Goal: Transaction & Acquisition: Purchase product/service

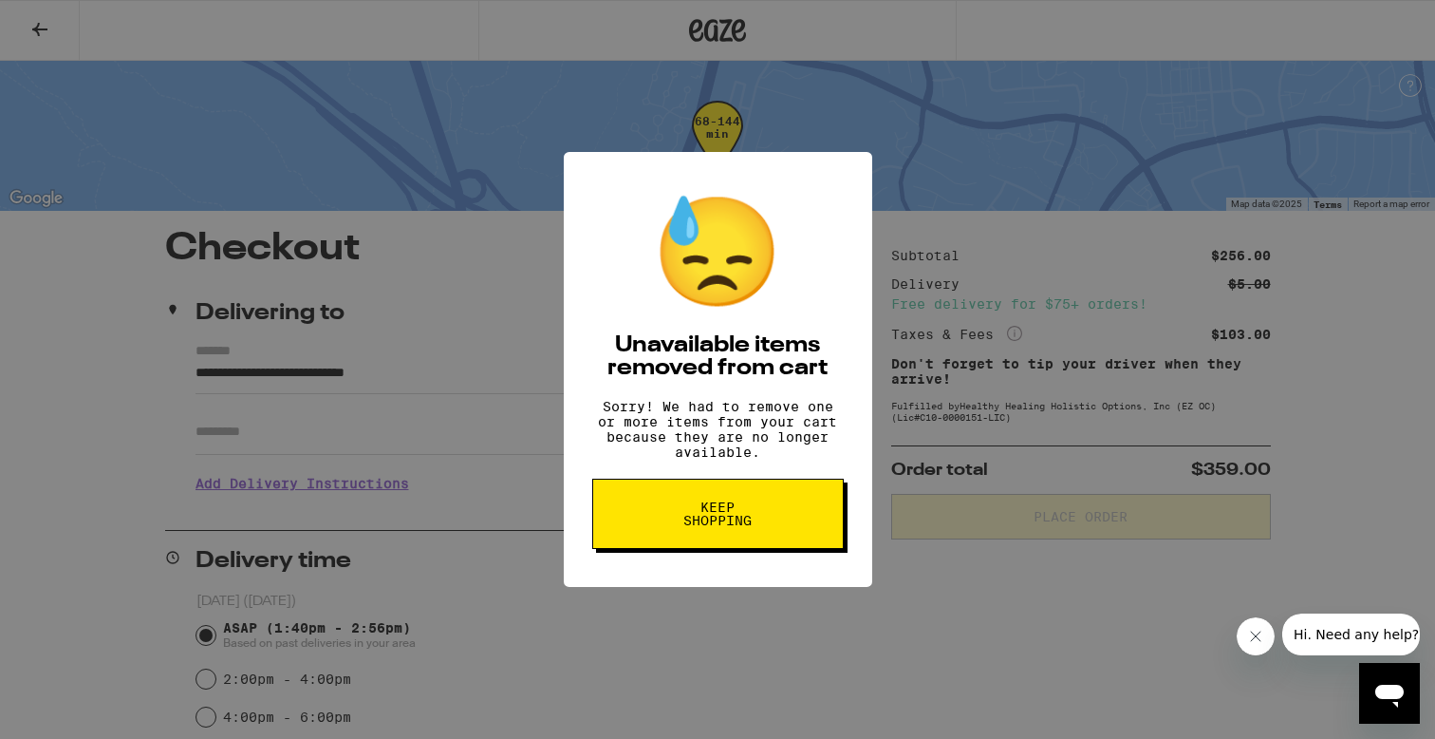
click at [688, 523] on span "Keep Shopping" at bounding box center [718, 513] width 98 height 27
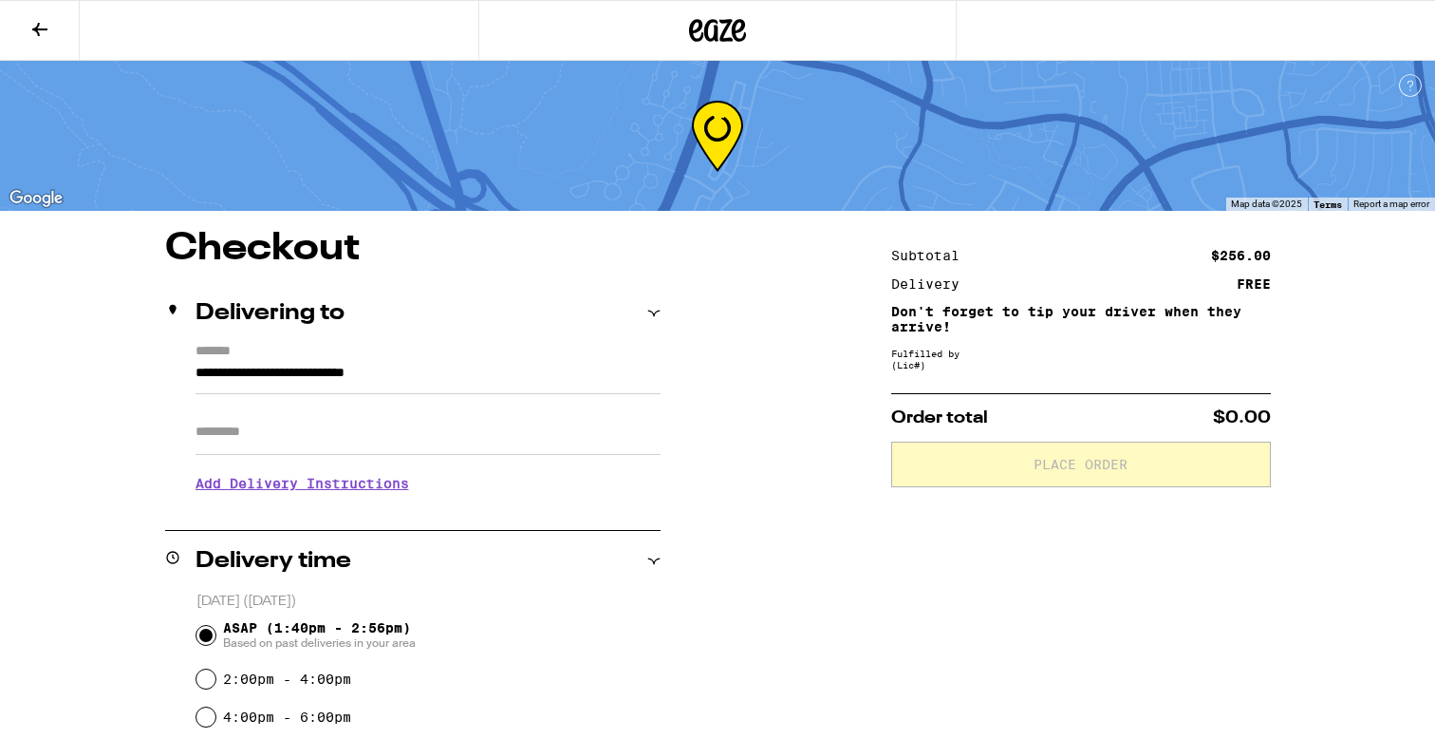
click at [719, 19] on icon at bounding box center [717, 30] width 57 height 34
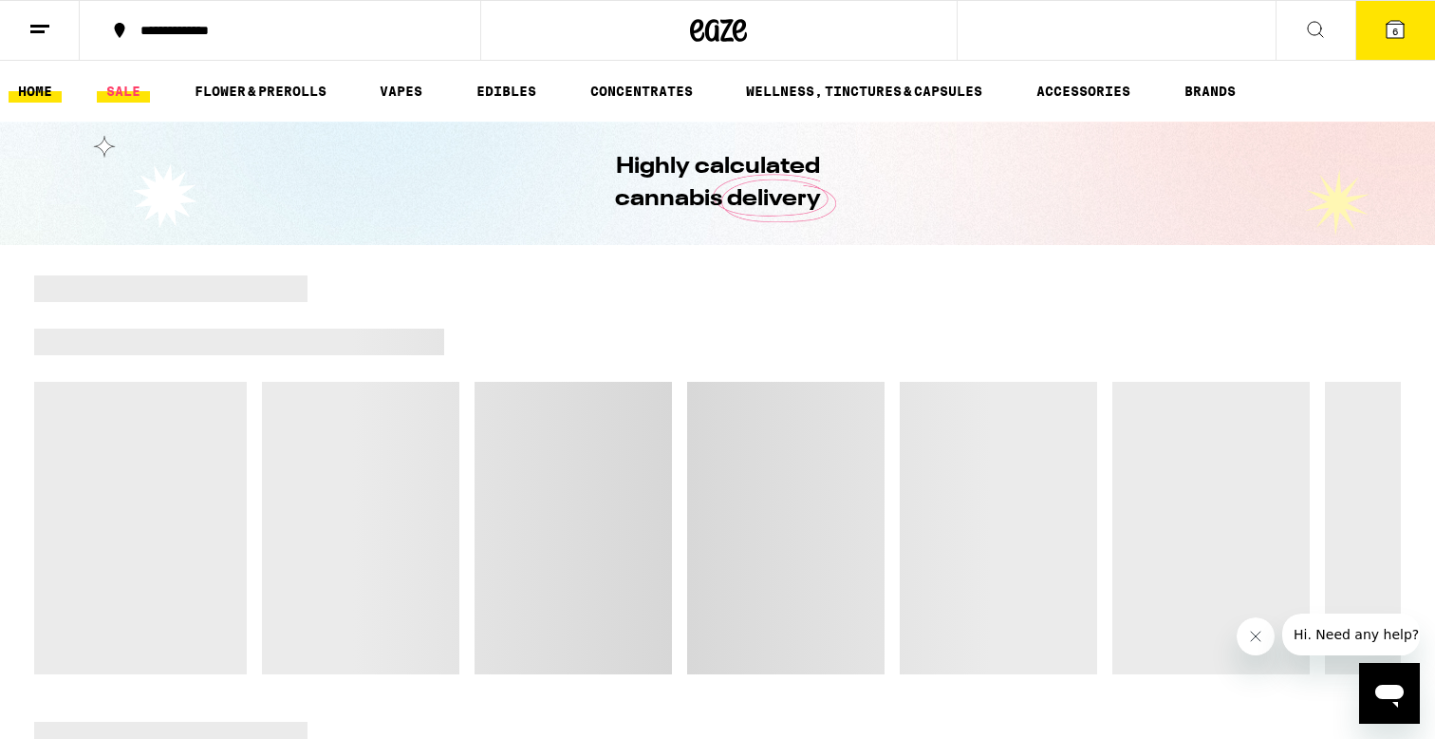
click at [132, 89] on link "SALE" at bounding box center [123, 91] width 53 height 23
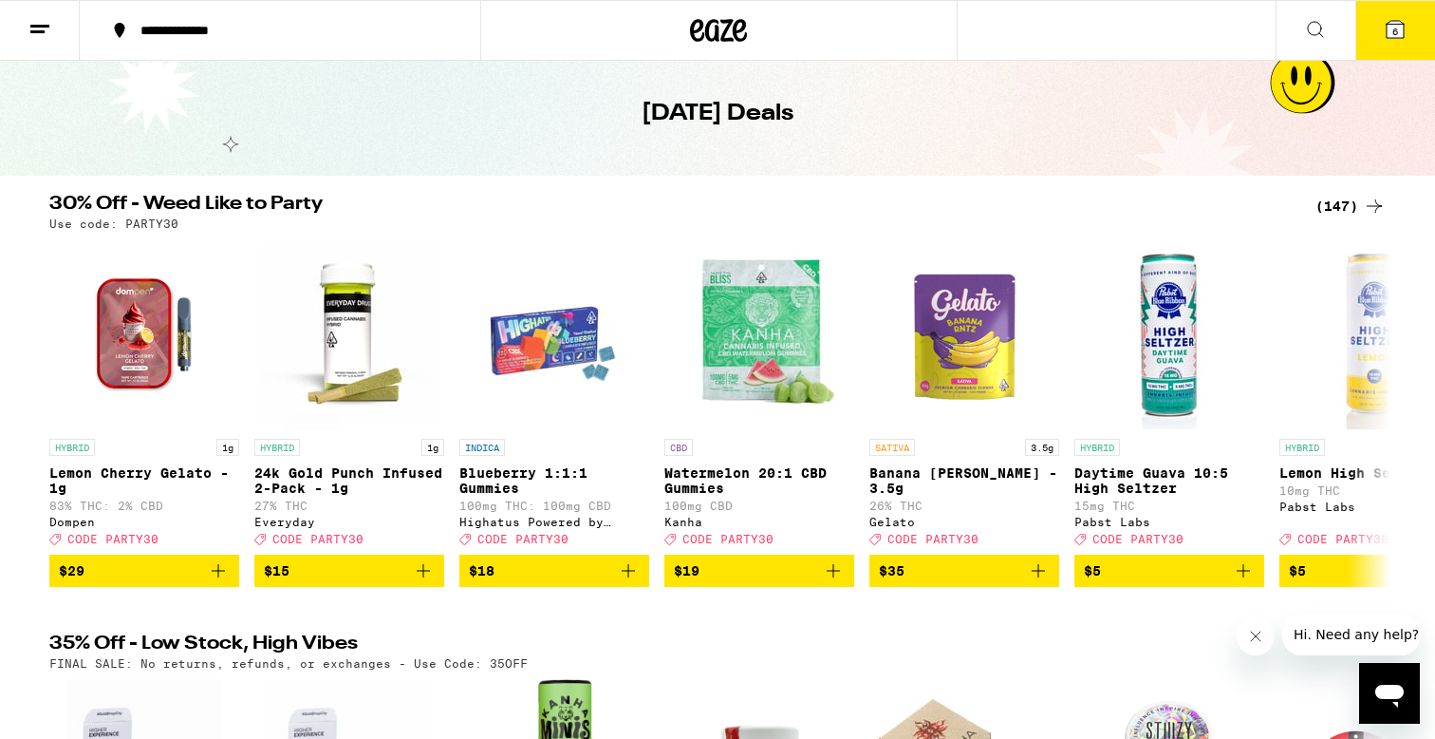
scroll to position [69, 0]
click at [1342, 204] on div "(147)" at bounding box center [1351, 206] width 70 height 23
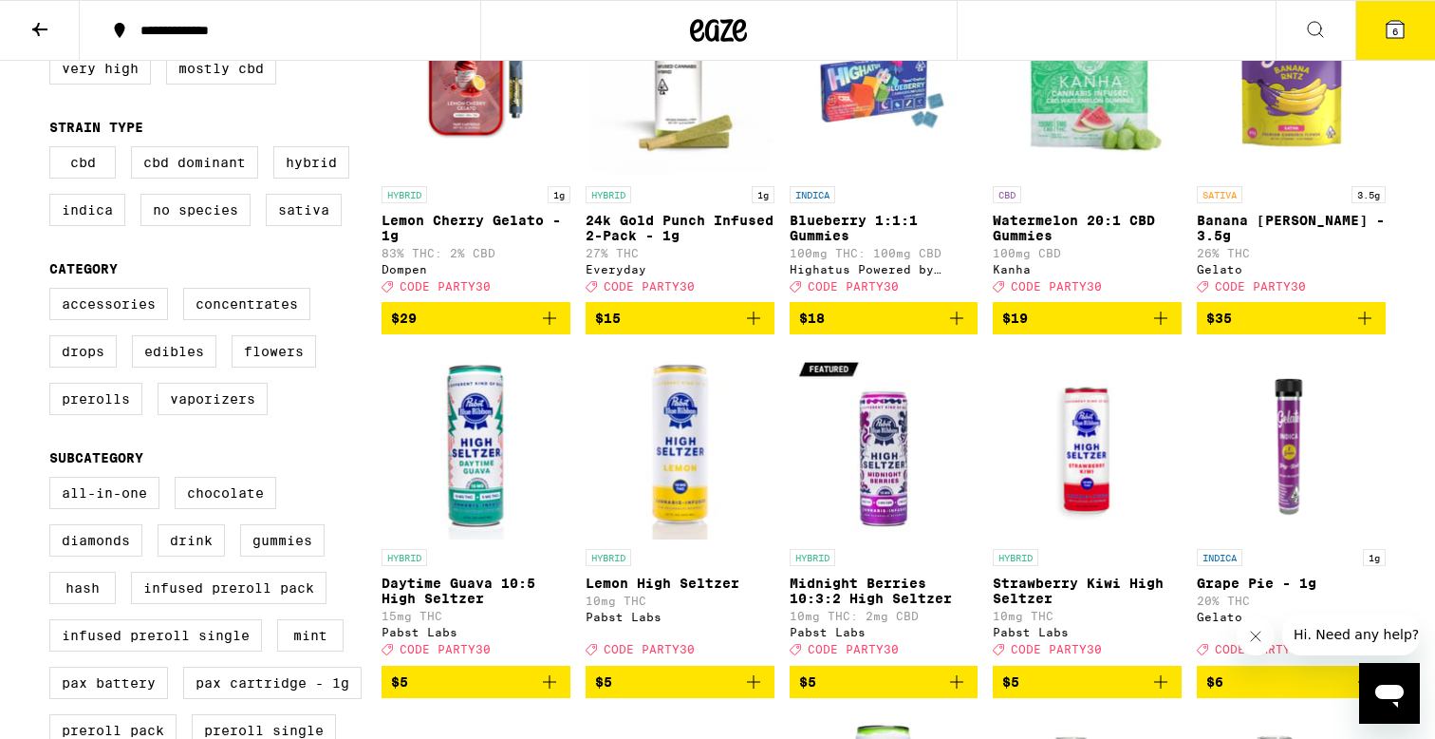
scroll to position [341, 0]
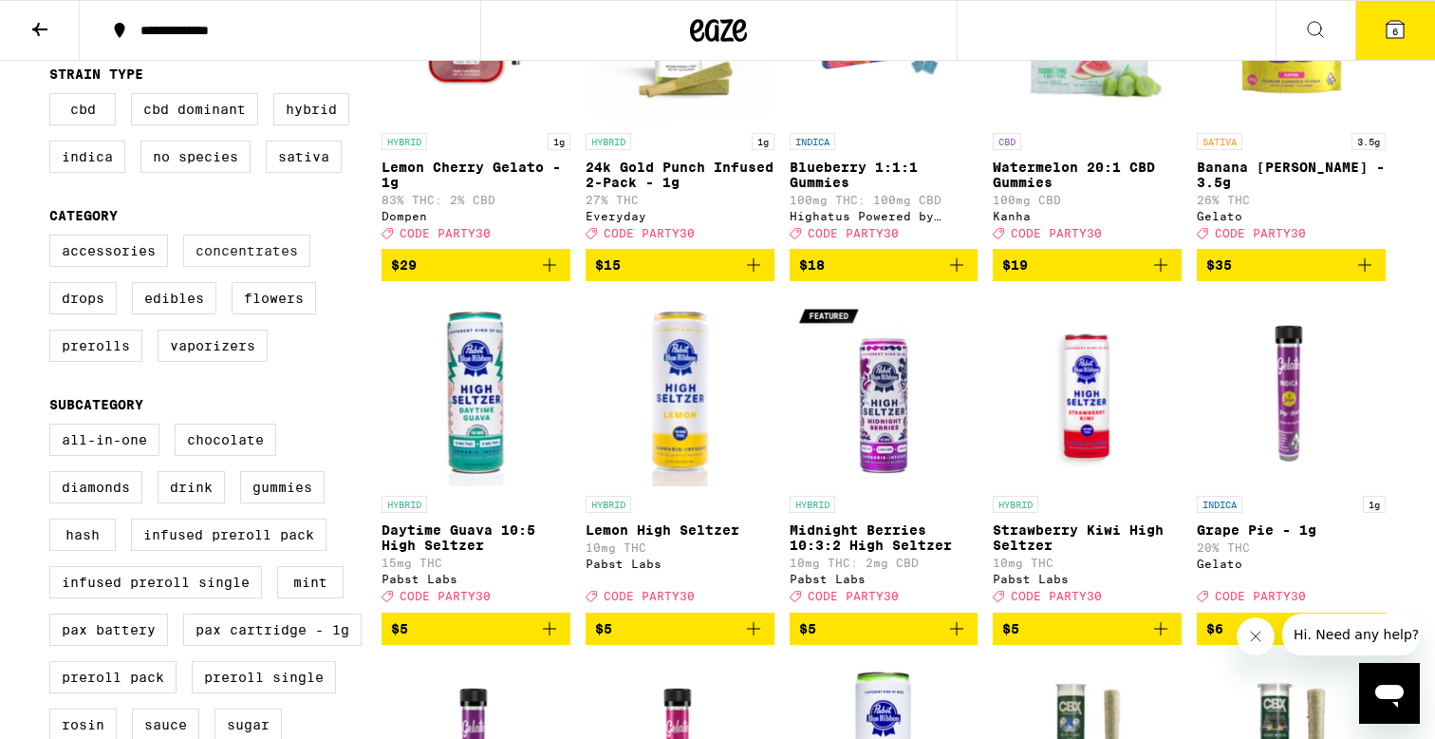
click at [276, 264] on label "Concentrates" at bounding box center [246, 250] width 127 height 32
click at [54, 238] on input "Concentrates" at bounding box center [53, 237] width 1 height 1
checkbox input "true"
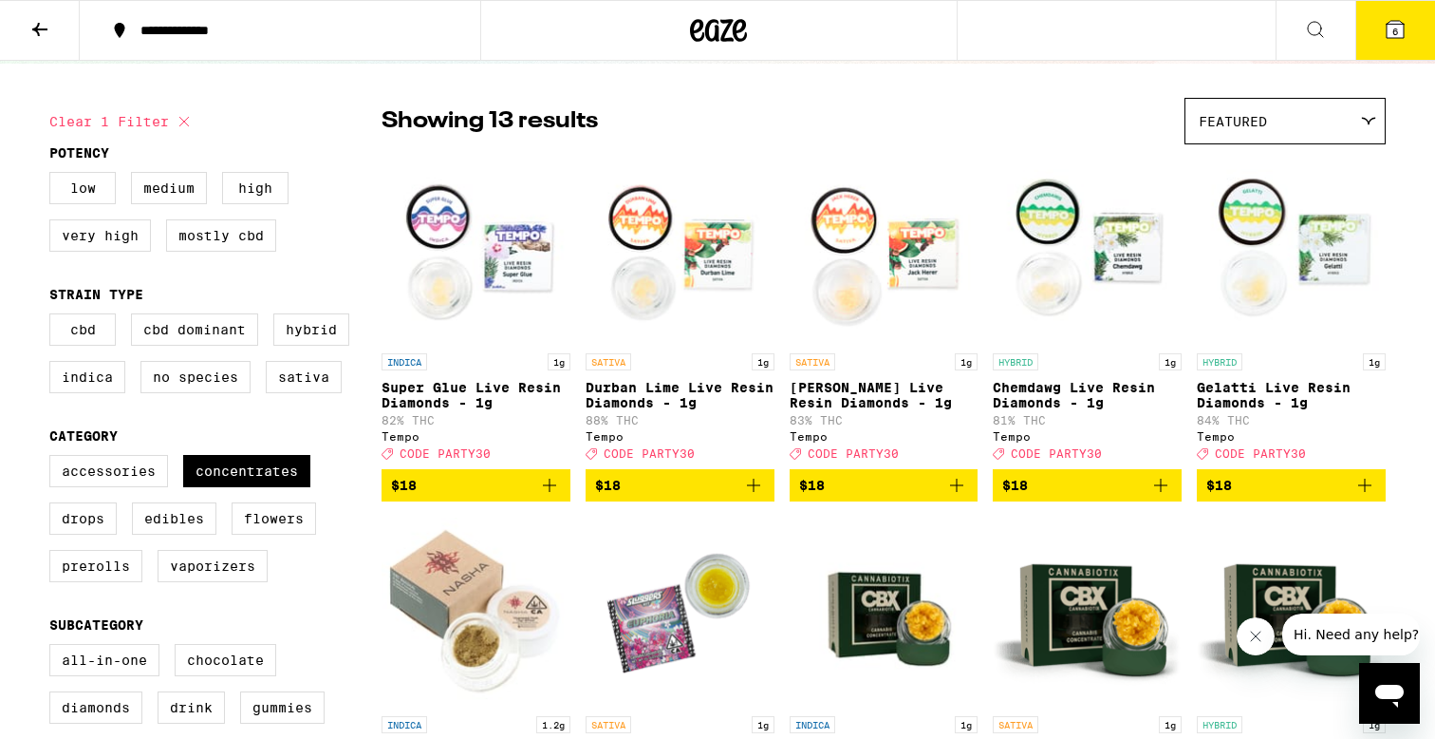
scroll to position [81, 0]
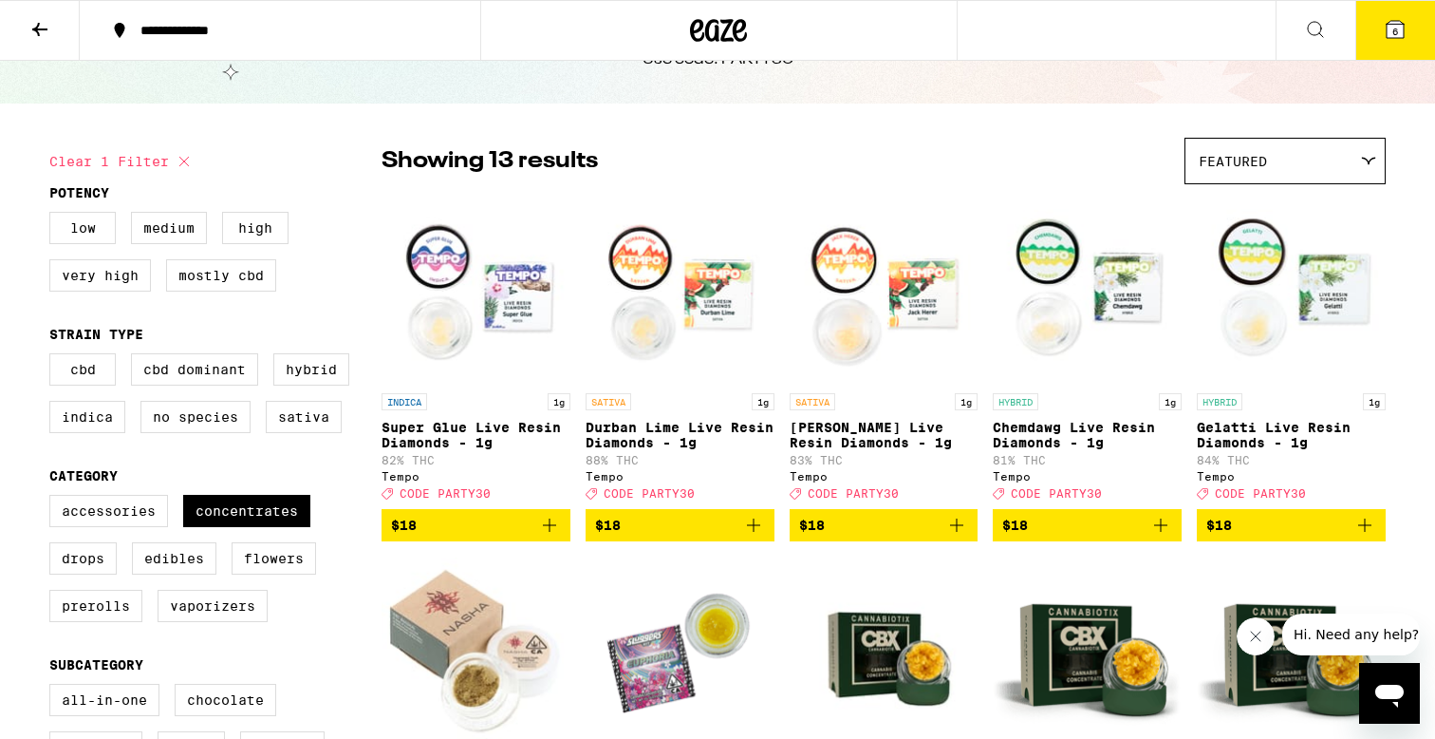
click at [1290, 151] on div "Featured" at bounding box center [1285, 161] width 199 height 45
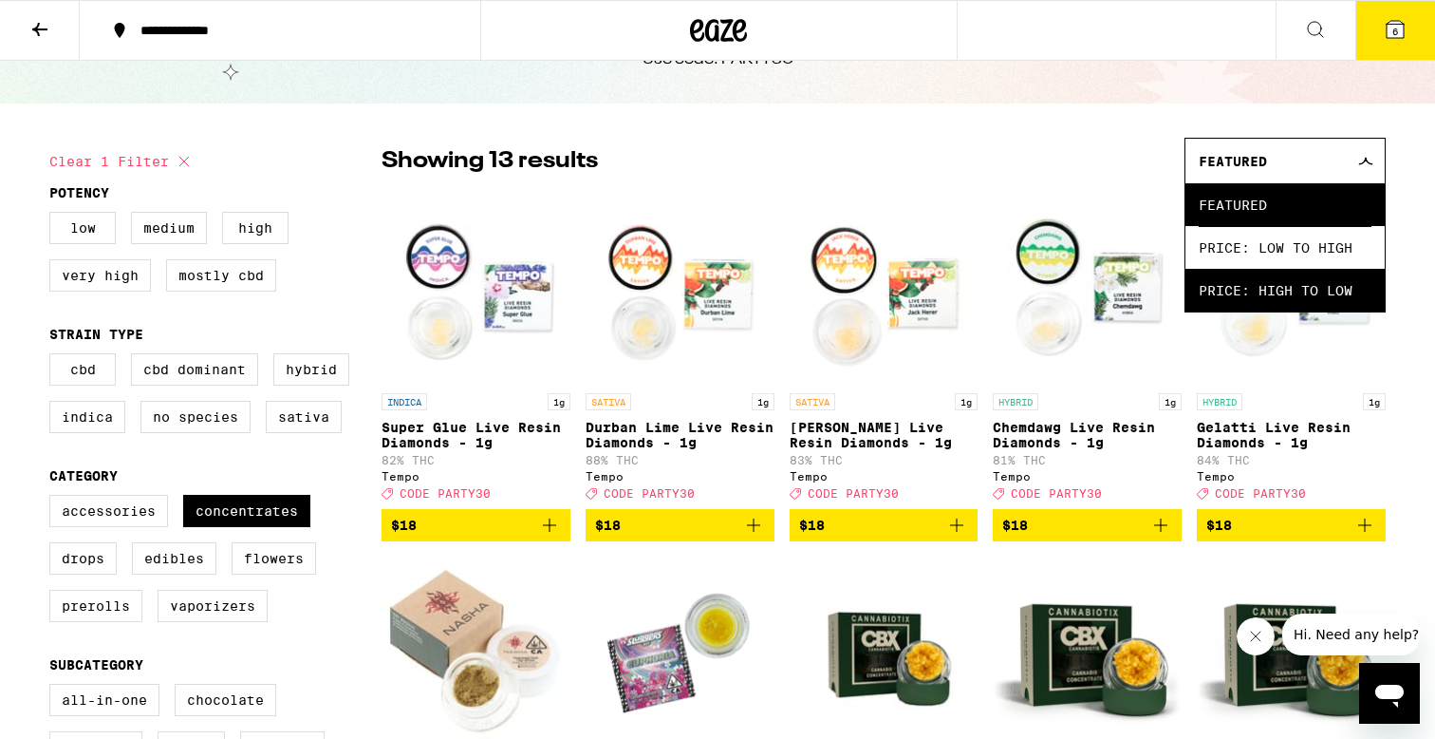
click at [1291, 311] on span "Price: High to Low" at bounding box center [1285, 290] width 173 height 43
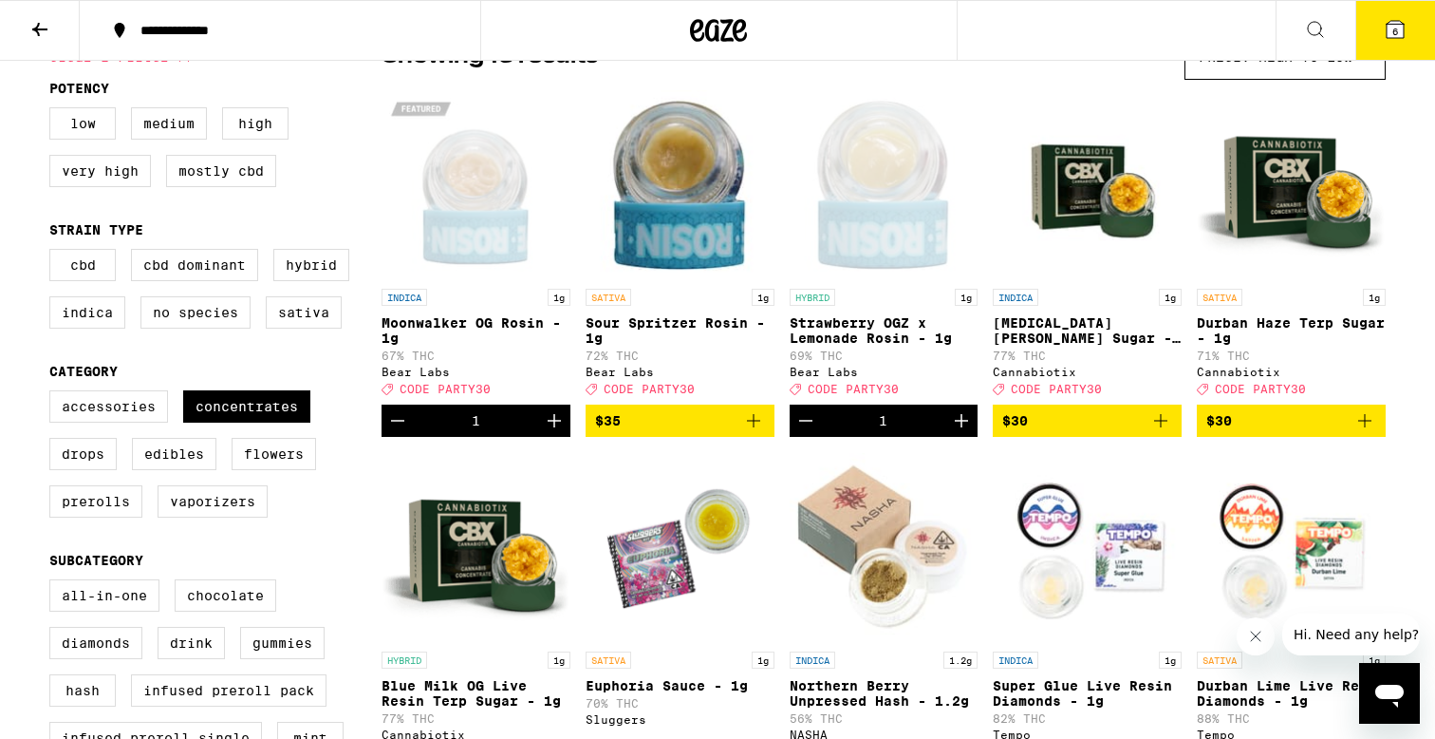
scroll to position [167, 0]
